Goal: Task Accomplishment & Management: Complete application form

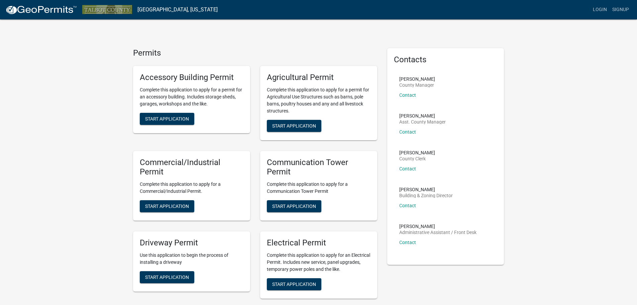
click at [599, 8] on link "Login" at bounding box center [599, 9] width 19 height 13
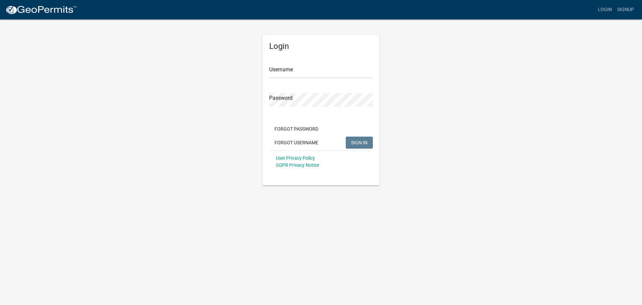
drag, startPoint x: 174, startPoint y: 86, endPoint x: 5, endPoint y: 122, distance: 172.3
click at [173, 87] on div "Login Username Password Forgot Password Forgot Username SIGN IN User Privacy Po…" at bounding box center [320, 102] width 381 height 167
drag, startPoint x: 203, startPoint y: 79, endPoint x: 6, endPoint y: 78, distance: 196.4
click at [197, 79] on div "Login Username Password Forgot Password Forgot Username SIGN IN User Privacy Po…" at bounding box center [320, 102] width 381 height 167
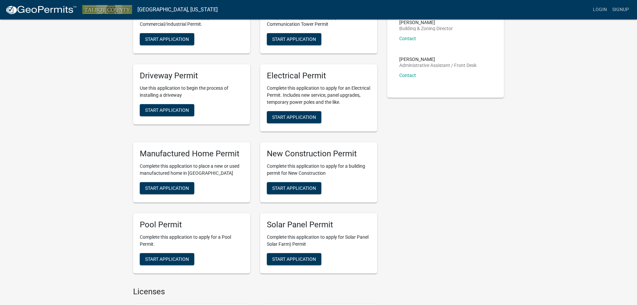
scroll to position [167, 0]
drag, startPoint x: 299, startPoint y: 118, endPoint x: 281, endPoint y: 120, distance: 18.1
click at [296, 118] on span "Start Application" at bounding box center [294, 116] width 44 height 5
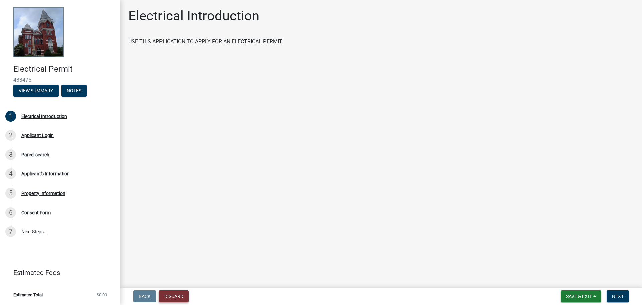
click at [178, 293] on button "Discard" at bounding box center [174, 296] width 30 height 12
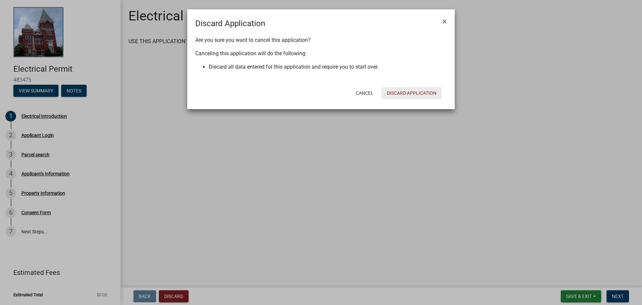
click at [404, 93] on button "Discard Application" at bounding box center [412, 93] width 60 height 12
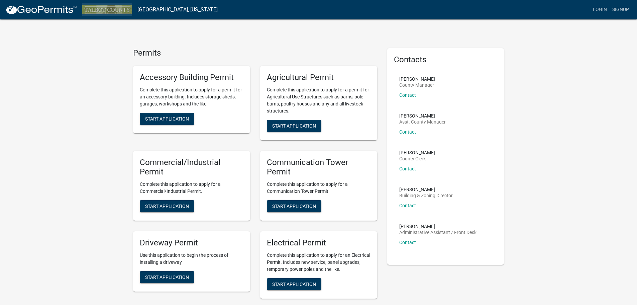
click at [123, 9] on img at bounding box center [107, 9] width 50 height 9
click at [152, 10] on link "[GEOGRAPHIC_DATA], [US_STATE]" at bounding box center [177, 9] width 80 height 11
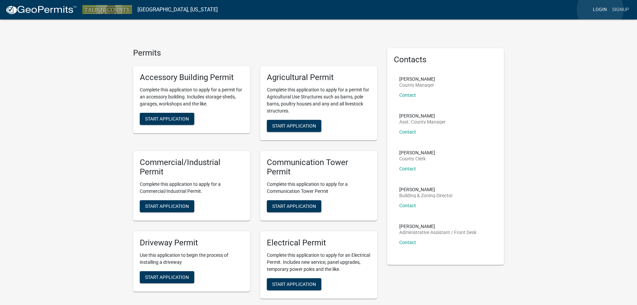
click at [600, 10] on link "Login" at bounding box center [599, 9] width 19 height 13
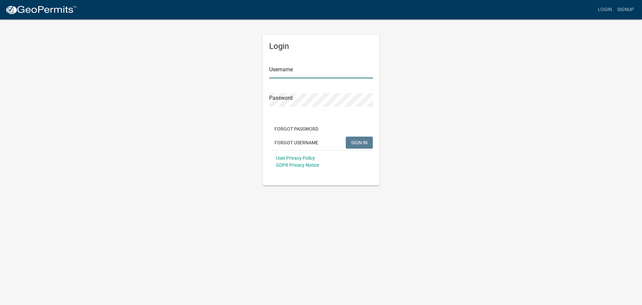
click at [320, 73] on input "Username" at bounding box center [321, 72] width 104 height 14
paste input "mtmarkham"
type input "mtmarkham"
click at [290, 245] on body "Internet Explorer does NOT work with GeoPermits. Get a new browser for more sec…" at bounding box center [321, 152] width 642 height 305
drag, startPoint x: 353, startPoint y: 140, endPoint x: 318, endPoint y: 149, distance: 35.4
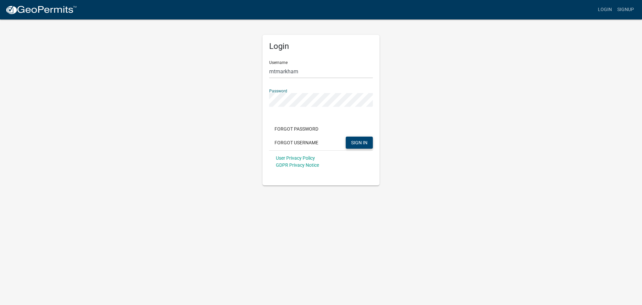
click at [350, 141] on button "SIGN IN" at bounding box center [359, 142] width 27 height 12
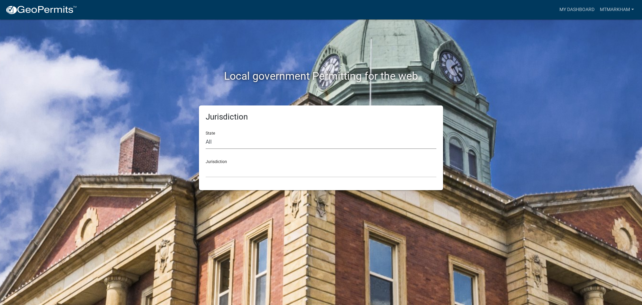
click at [238, 140] on select "All [US_STATE] [US_STATE] [US_STATE] [US_STATE] [US_STATE] [US_STATE] [US_STATE…" at bounding box center [321, 142] width 231 height 14
select select "[US_STATE]"
click at [206, 135] on select "All [US_STATE] [US_STATE] [US_STATE] [US_STATE] [US_STATE] [US_STATE] [US_STATE…" at bounding box center [321, 142] width 231 height 14
click at [237, 170] on select "[GEOGRAPHIC_DATA], [US_STATE][PERSON_NAME][GEOGRAPHIC_DATA], [US_STATE][PERSON_…" at bounding box center [321, 171] width 231 height 14
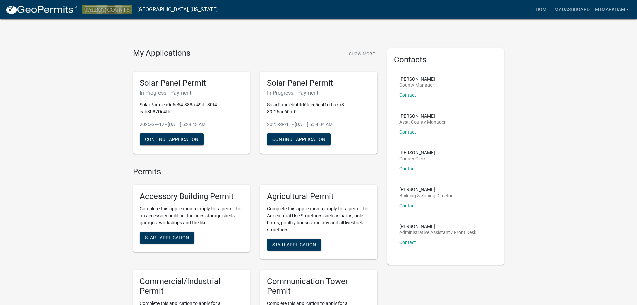
click at [165, 137] on button "Continue Application" at bounding box center [172, 139] width 64 height 12
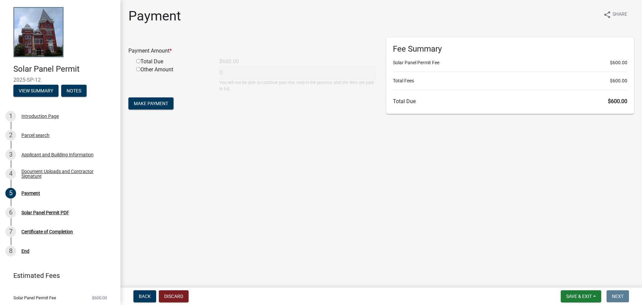
click at [138, 60] on input "radio" at bounding box center [138, 61] width 4 height 4
radio input "true"
type input "600"
click at [154, 106] on span "Make Payment" at bounding box center [151, 103] width 34 height 5
